Goal: Information Seeking & Learning: Find specific fact

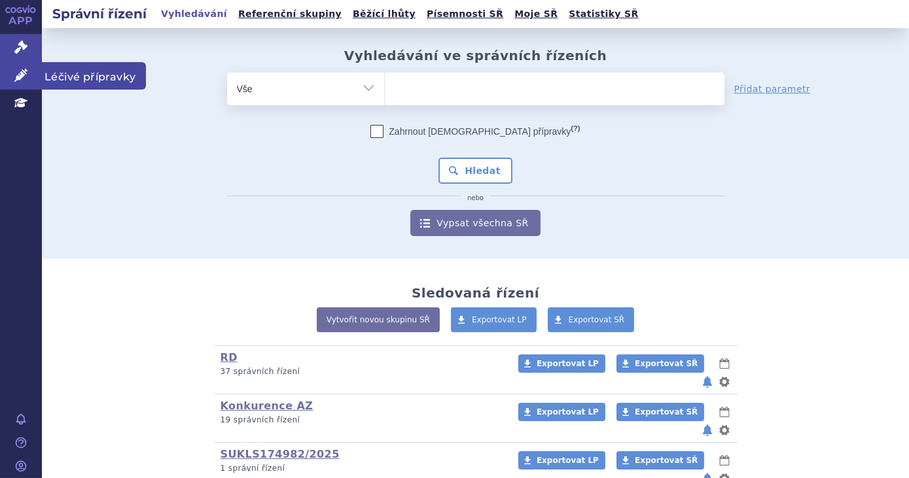
click at [22, 75] on icon at bounding box center [20, 75] width 13 height 13
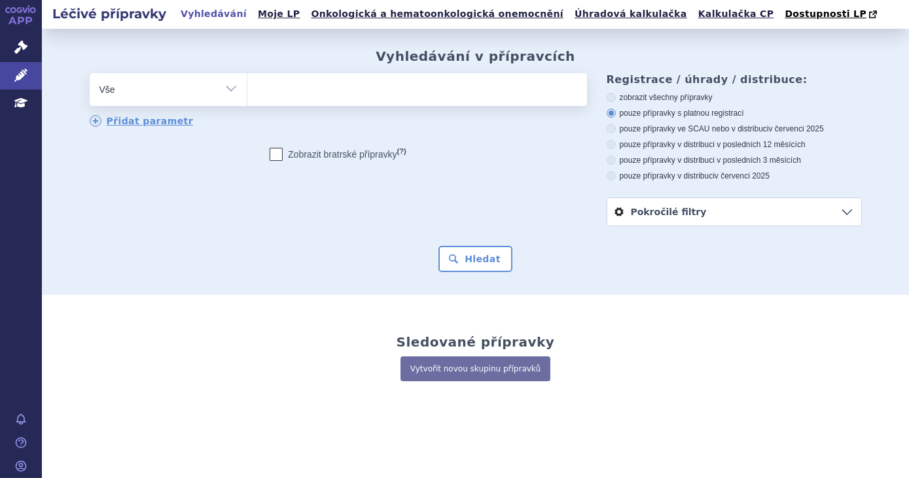
click at [307, 94] on ul at bounding box center [417, 86] width 340 height 27
click at [247, 94] on select at bounding box center [247, 89] width 1 height 33
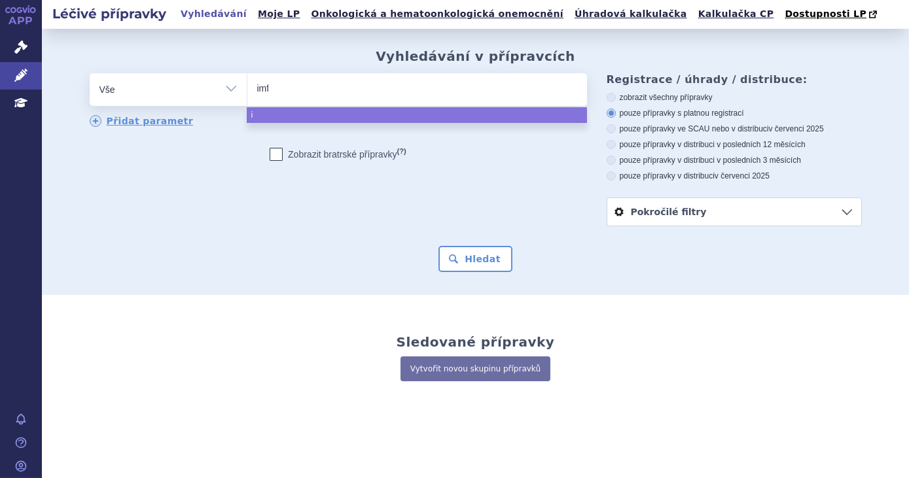
type input "imfi"
type input "imfinzi"
select select "imfinzi"
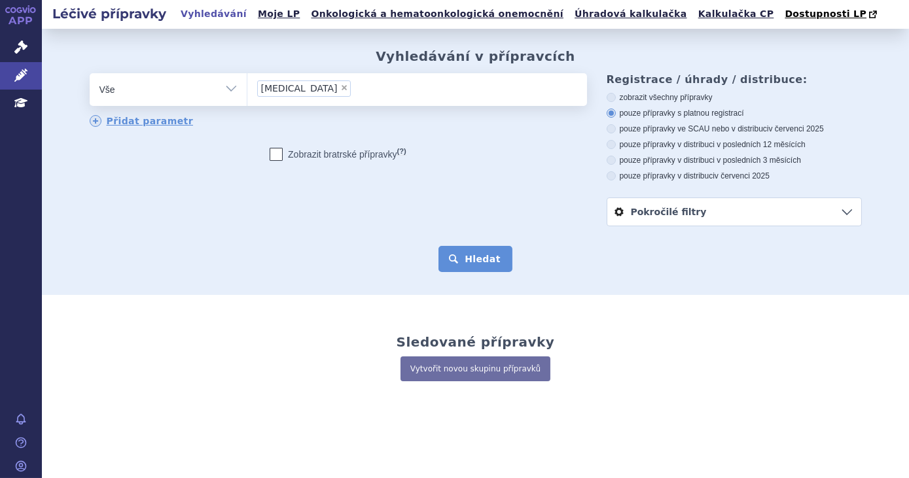
click at [493, 268] on button "Hledat" at bounding box center [475, 259] width 74 height 26
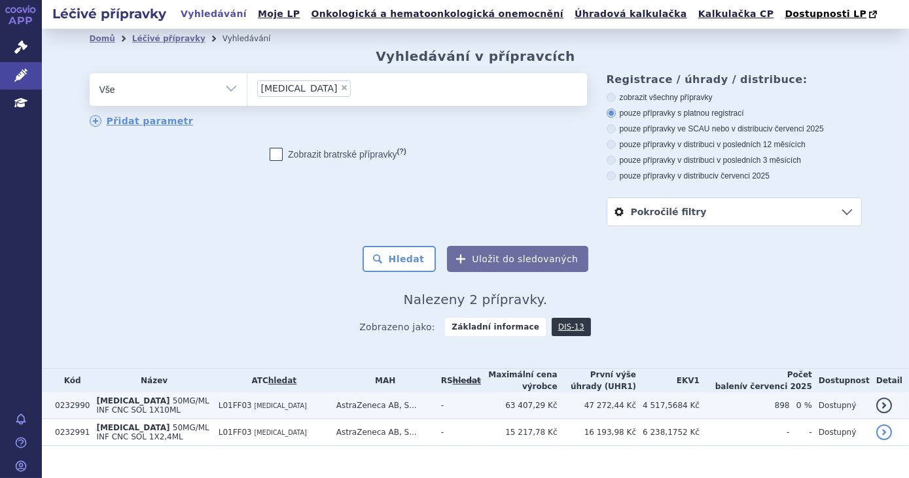
click at [302, 403] on td "L01FF03 DURVALUMAB" at bounding box center [271, 406] width 118 height 27
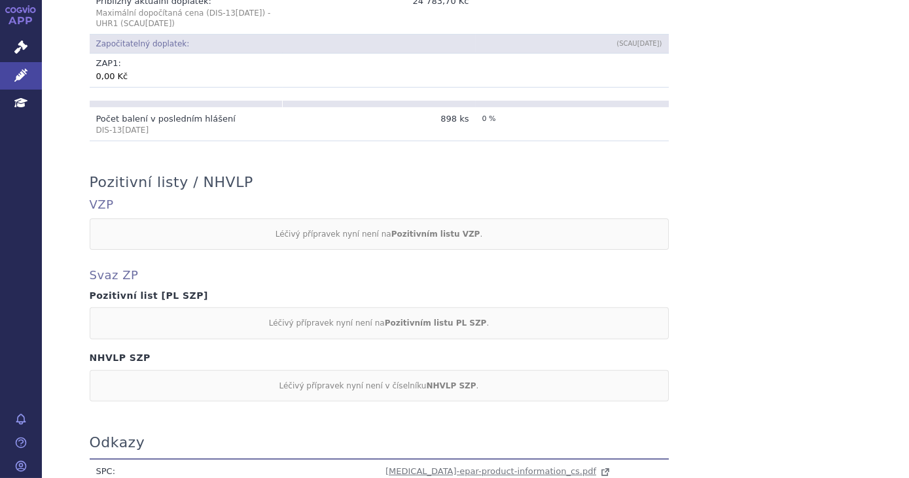
scroll to position [1194, 0]
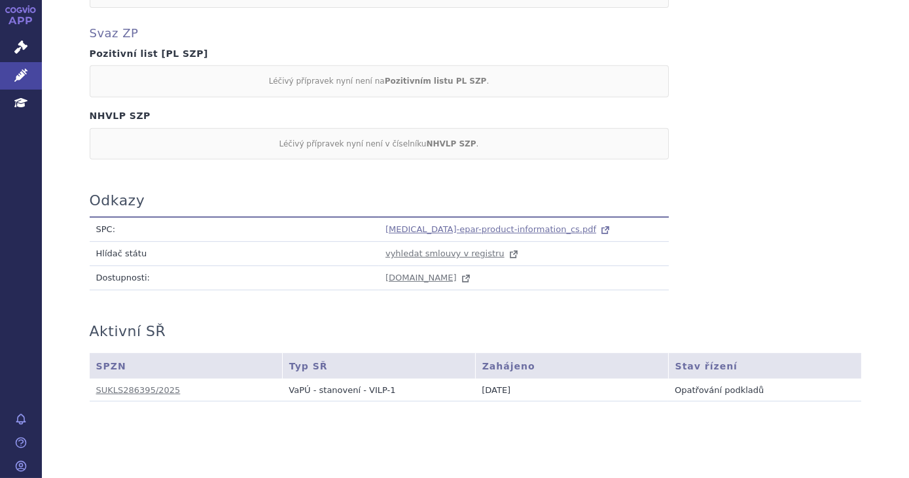
click at [454, 224] on span "imfinzi-epar-product-information_cs.pdf" at bounding box center [490, 229] width 211 height 10
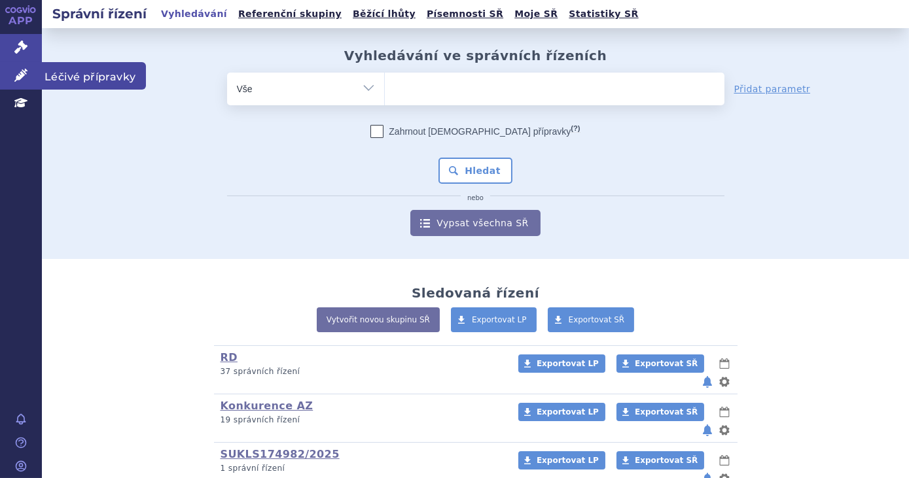
drag, startPoint x: 30, startPoint y: 78, endPoint x: 79, endPoint y: 85, distance: 49.6
click at [30, 78] on link "Léčivé přípravky" at bounding box center [21, 75] width 42 height 27
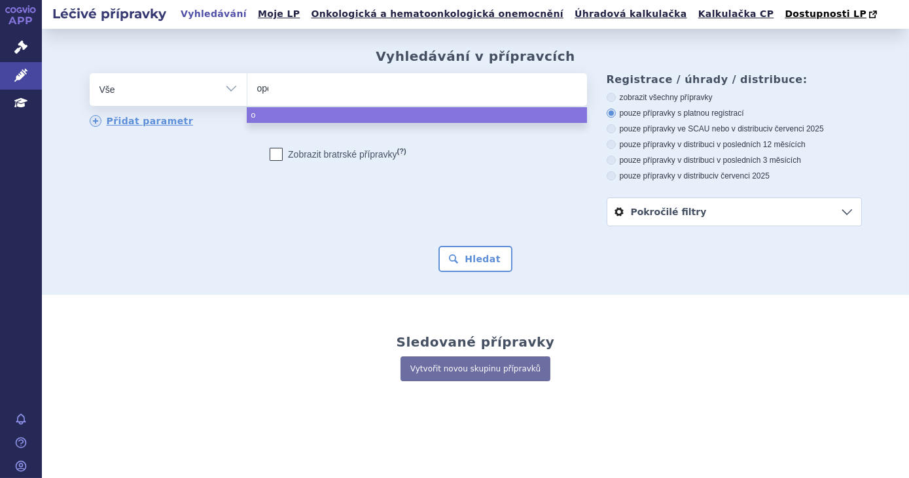
type input "opdi"
type input "opdivo"
select select "opdivo"
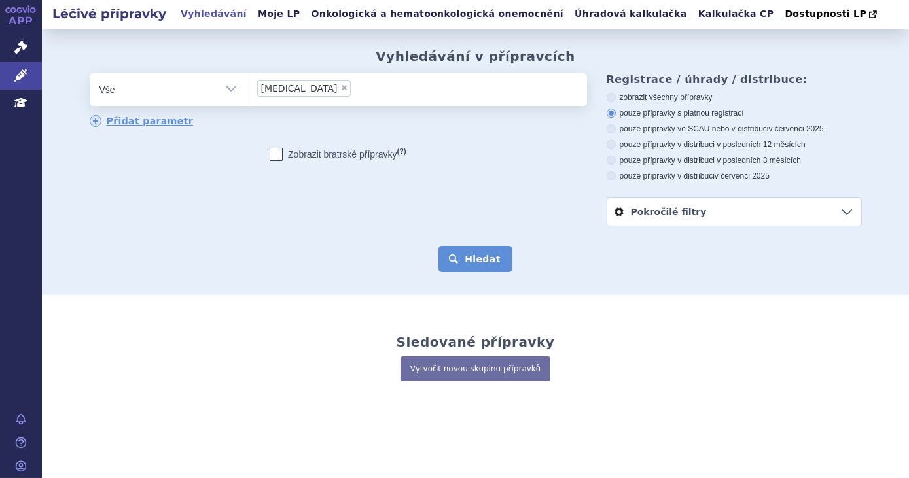
click at [485, 270] on button "Hledat" at bounding box center [475, 259] width 74 height 26
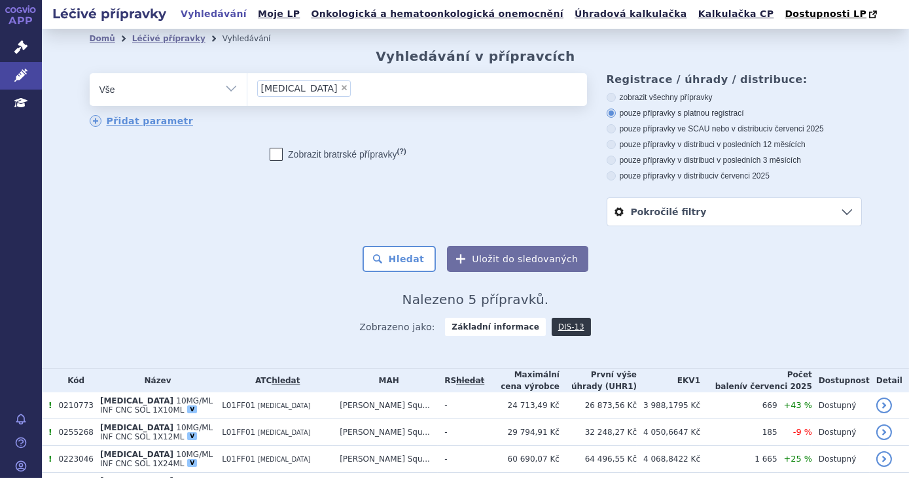
scroll to position [59, 0]
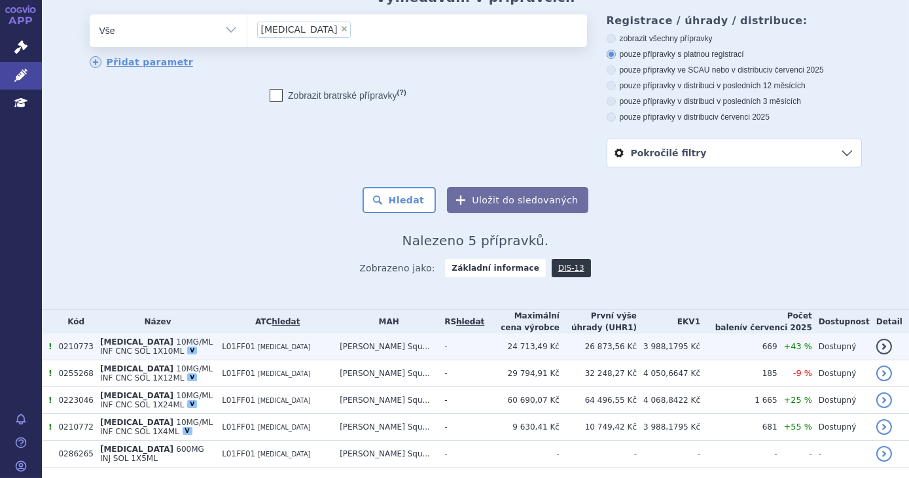
click at [198, 340] on span "10MG/ML INF CNC SOL 1X10ML" at bounding box center [156, 347] width 113 height 18
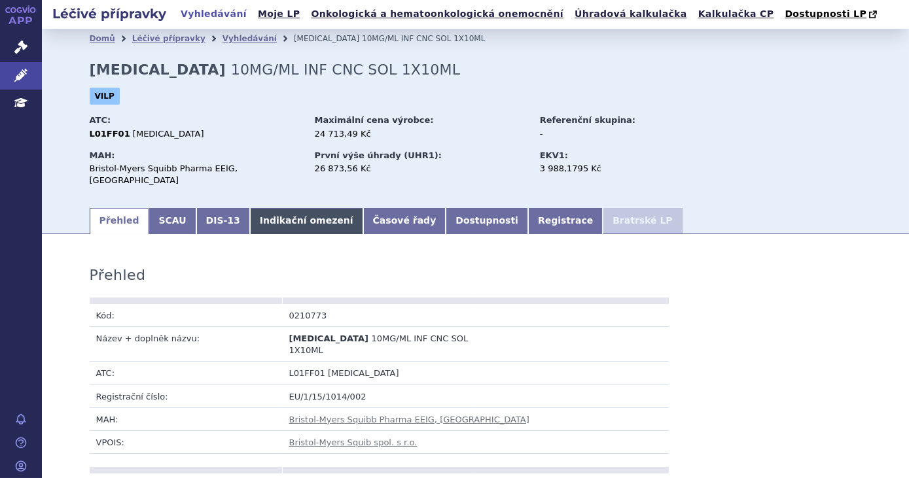
click at [285, 213] on link "Indikační omezení" at bounding box center [306, 221] width 113 height 26
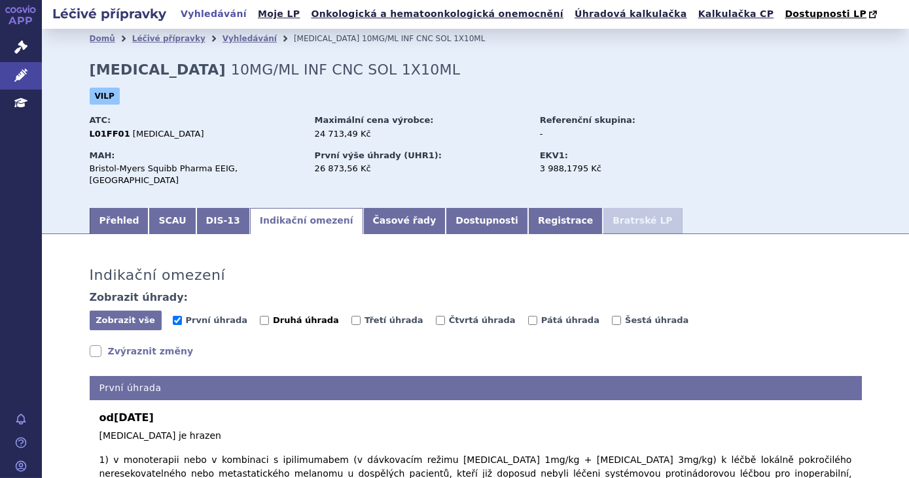
click at [295, 315] on span "Druhá úhrada" at bounding box center [306, 320] width 66 height 10
click at [269, 316] on input "Druhá úhrada" at bounding box center [264, 320] width 9 height 9
checkbox input "true"
click at [365, 315] on span "Třetí úhrada" at bounding box center [394, 320] width 59 height 10
click at [359, 316] on input "Třetí úhrada" at bounding box center [355, 320] width 9 height 9
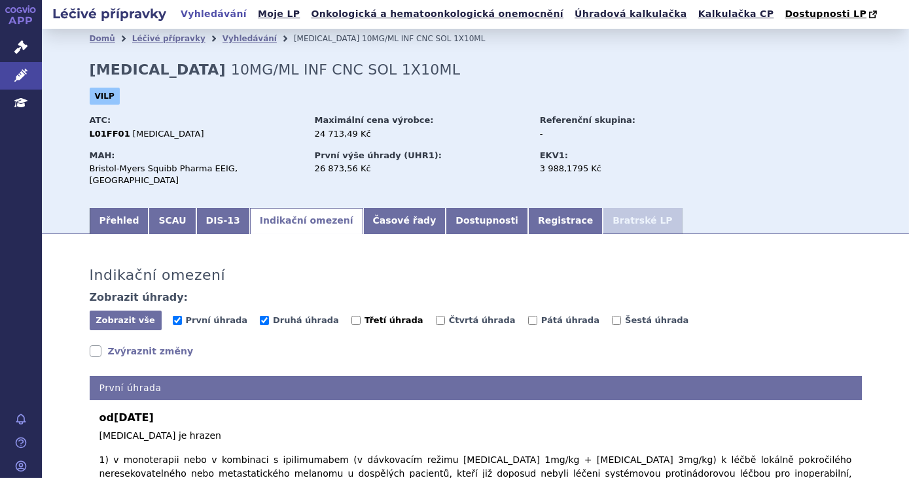
checkbox input "true"
click at [449, 315] on span "Čtvrtá úhrada" at bounding box center [482, 320] width 67 height 10
click at [436, 316] on input "Čtvrtá úhrada" at bounding box center [440, 320] width 9 height 9
checkbox input "true"
click at [535, 315] on label "Pátá úhrada" at bounding box center [563, 320] width 71 height 13
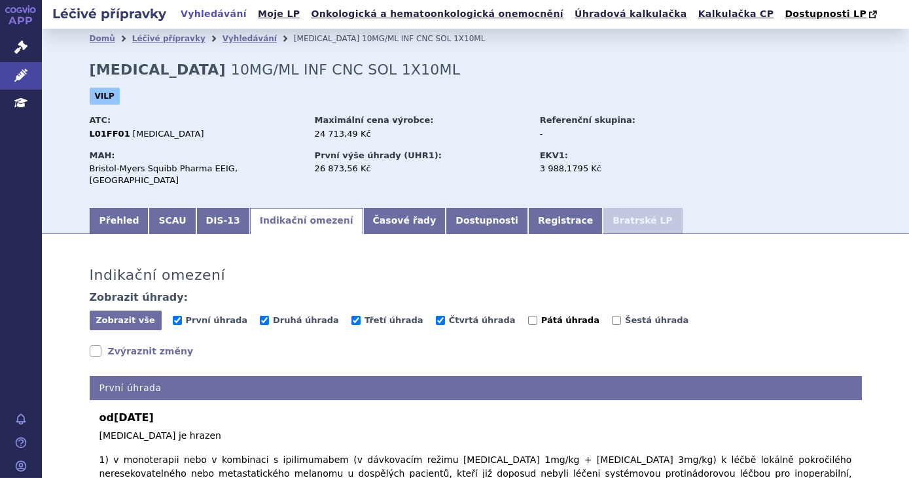
click at [535, 316] on input "Pátá úhrada" at bounding box center [532, 320] width 9 height 9
checkbox input "true"
click at [625, 315] on span "Šestá úhrada" at bounding box center [656, 320] width 63 height 10
click at [612, 316] on input "Šestá úhrada" at bounding box center [616, 320] width 9 height 9
checkbox input "true"
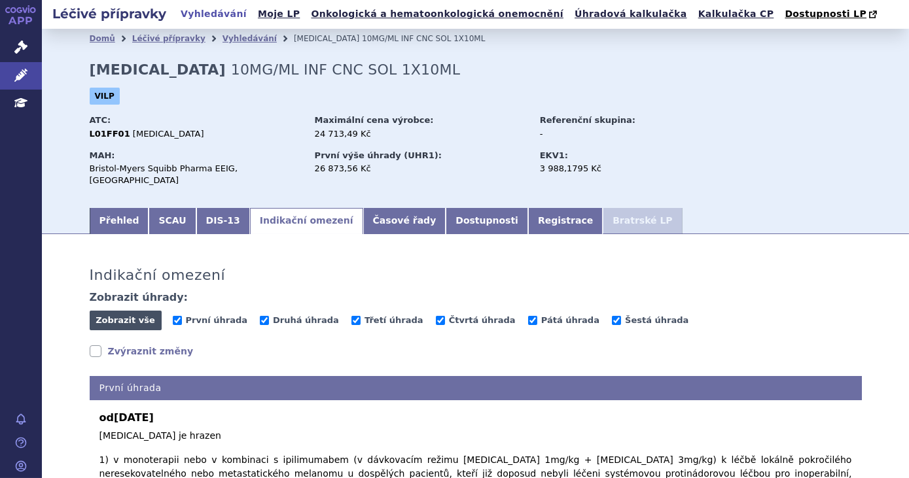
click at [137, 315] on span "Zobrazit vše" at bounding box center [126, 320] width 60 height 10
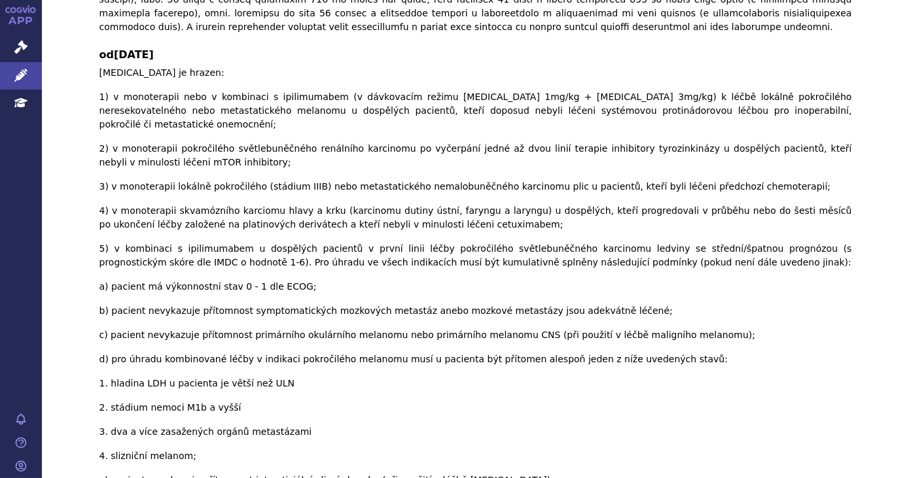
scroll to position [543, 0]
